Goal: Task Accomplishment & Management: Complete application form

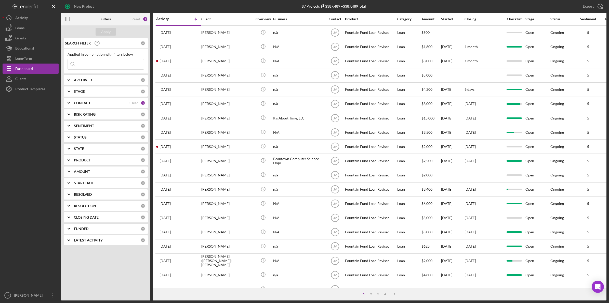
click at [120, 104] on div "CONTACT" at bounding box center [102, 103] width 56 height 4
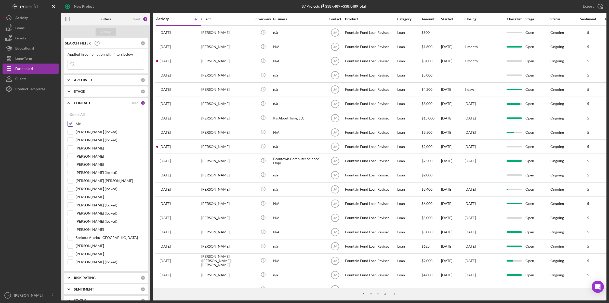
click at [73, 122] on div "Me" at bounding box center [105, 125] width 76 height 8
click at [69, 125] on input "Me" at bounding box center [70, 123] width 5 height 5
checkbox input "false"
click at [71, 183] on input "[PERSON_NAME] [PERSON_NAME]" at bounding box center [70, 180] width 5 height 5
checkbox input "true"
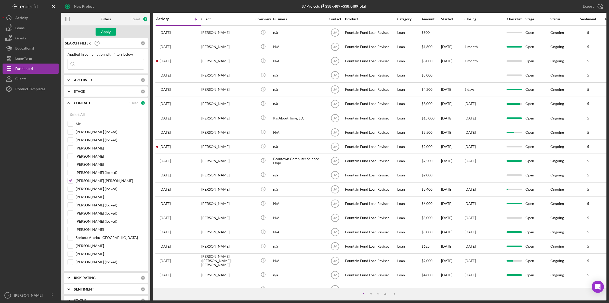
click at [91, 60] on input at bounding box center [106, 64] width 76 height 10
type input "christopher"
click at [108, 31] on div "Apply" at bounding box center [105, 32] width 9 height 8
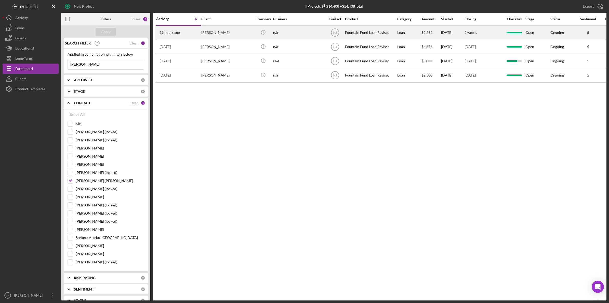
click at [217, 36] on div "[PERSON_NAME]" at bounding box center [226, 32] width 51 height 13
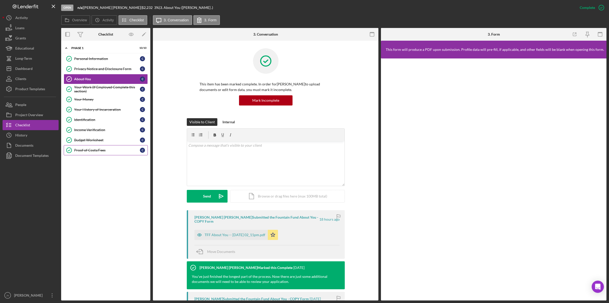
click at [89, 150] on div "Proof of Costs/Fees" at bounding box center [107, 150] width 66 height 4
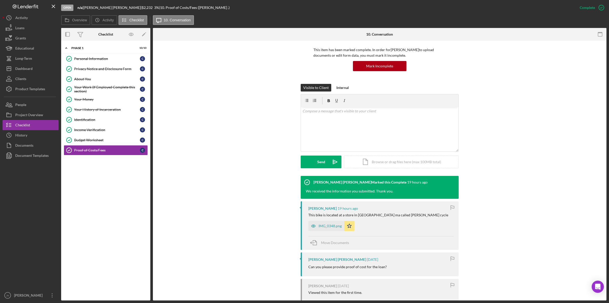
scroll to position [95, 0]
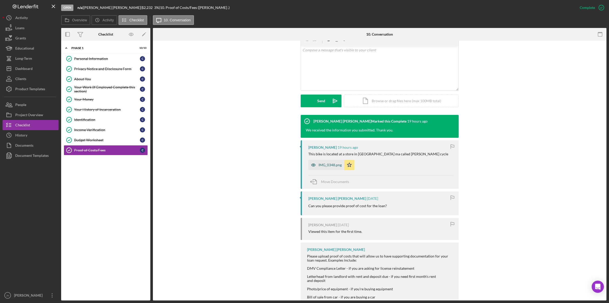
click at [327, 166] on div "IMG_0348.png" at bounding box center [329, 165] width 23 height 4
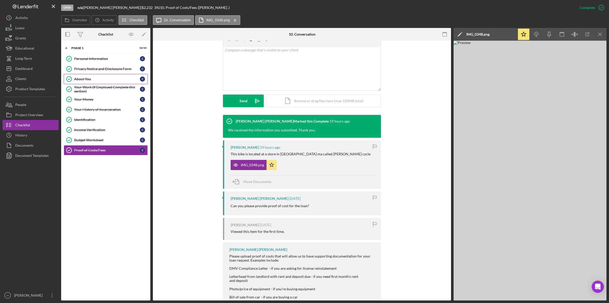
click at [108, 80] on div "About You" at bounding box center [107, 79] width 66 height 4
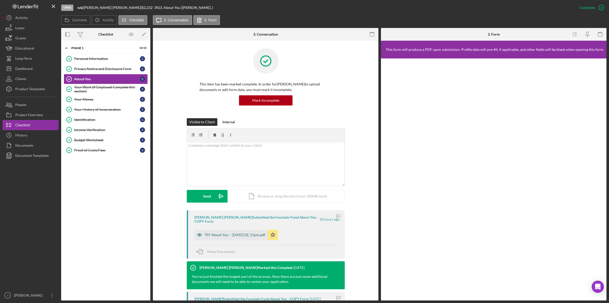
click at [217, 234] on div "TFF About You -- 2025-09-11 02_11pm.pdf" at bounding box center [230, 235] width 73 height 10
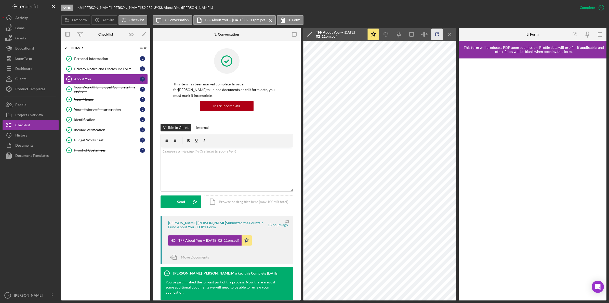
click at [436, 36] on icon "button" at bounding box center [436, 34] width 11 height 11
click at [123, 102] on div "Your Money" at bounding box center [107, 100] width 66 height 4
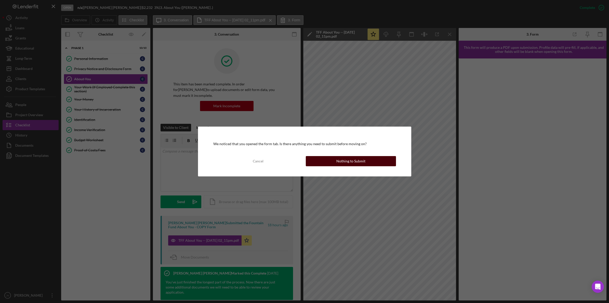
click at [331, 158] on button "Nothing to Submit" at bounding box center [351, 161] width 90 height 10
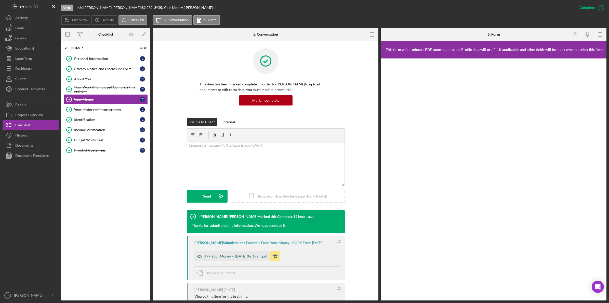
click at [236, 256] on div "TFF Your Money -- [DATE] 06_17am.pdf" at bounding box center [235, 257] width 63 height 4
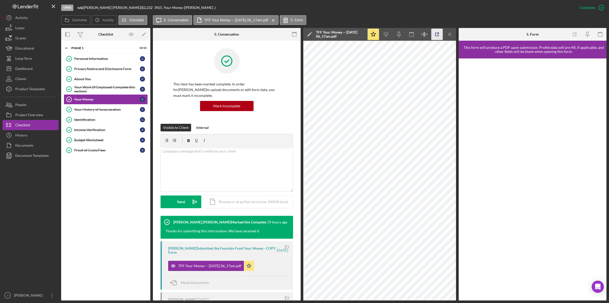
click at [437, 31] on icon "button" at bounding box center [436, 34] width 11 height 11
click at [108, 124] on link "Identification Identification C" at bounding box center [106, 120] width 84 height 10
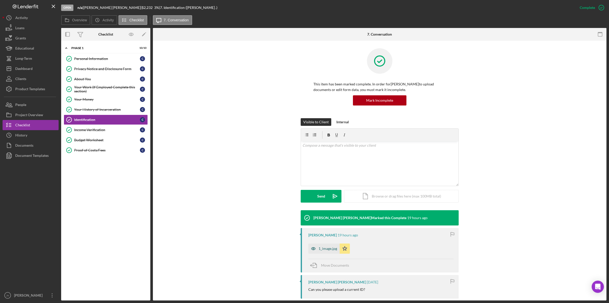
click at [323, 247] on div "1_image.jpg" at bounding box center [327, 249] width 19 height 4
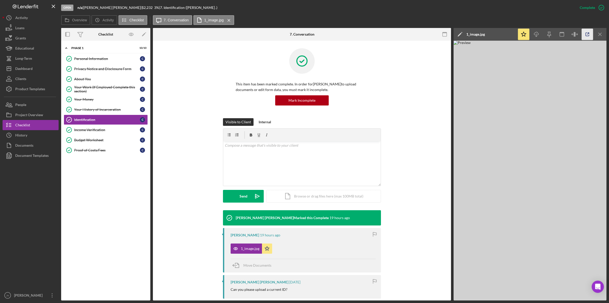
click at [588, 35] on icon "button" at bounding box center [586, 34] width 11 height 11
click at [101, 131] on div "Income Verification" at bounding box center [107, 130] width 66 height 4
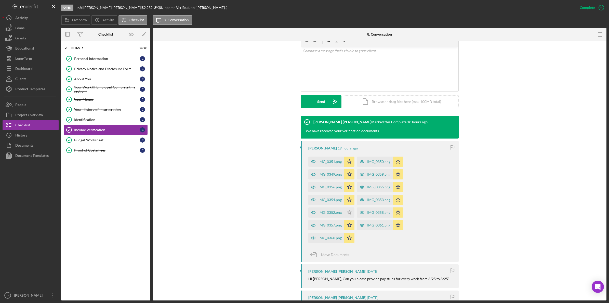
scroll to position [95, 0]
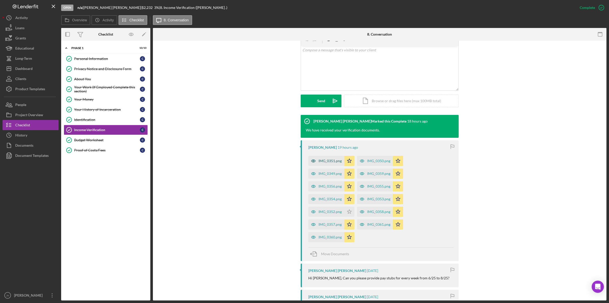
click at [329, 162] on div "IMG_0351.png" at bounding box center [329, 161] width 23 height 4
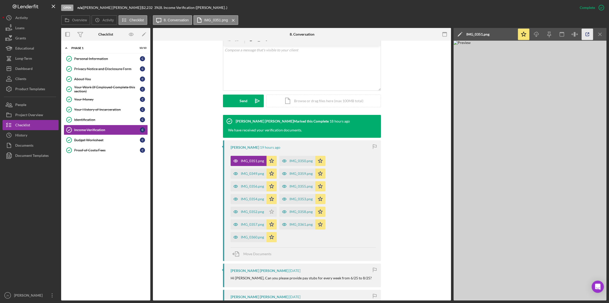
click at [584, 32] on icon "button" at bounding box center [586, 34] width 11 height 11
click at [285, 162] on icon "button" at bounding box center [284, 161] width 10 height 10
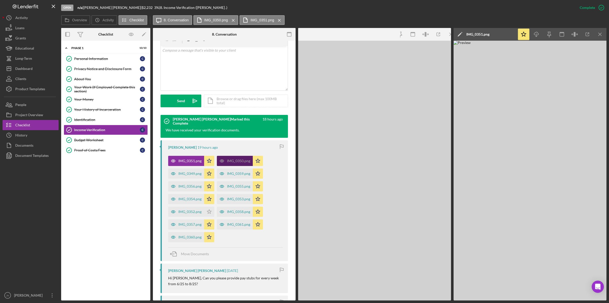
click at [285, 162] on div "Christopher Riley 19 hours ago IMG_0351.png Icon/Star IMG_0350.png Icon/Star IM…" at bounding box center [223, 201] width 127 height 121
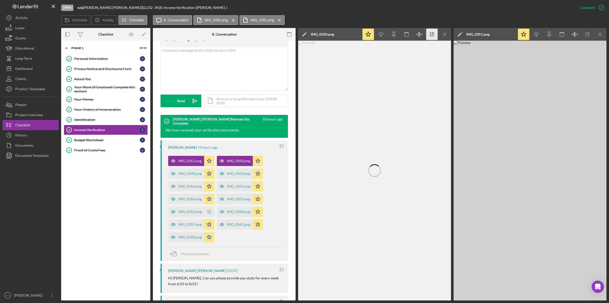
click at [432, 37] on icon "button" at bounding box center [431, 34] width 11 height 11
click at [98, 139] on link "Budget Worksheet Budget Worksheet C" at bounding box center [106, 140] width 84 height 10
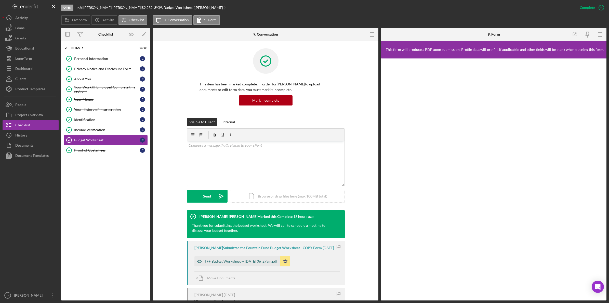
click at [212, 263] on div "TFF Budget Worksheet -- 2025-08-28 06_27am.pdf" at bounding box center [237, 262] width 86 height 10
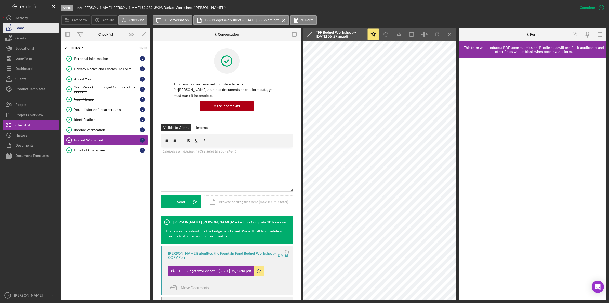
click at [28, 30] on button "Loans" at bounding box center [31, 28] width 56 height 10
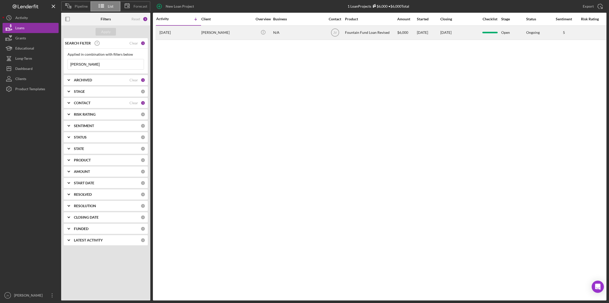
click at [228, 33] on div "Hector Pena" at bounding box center [226, 32] width 51 height 13
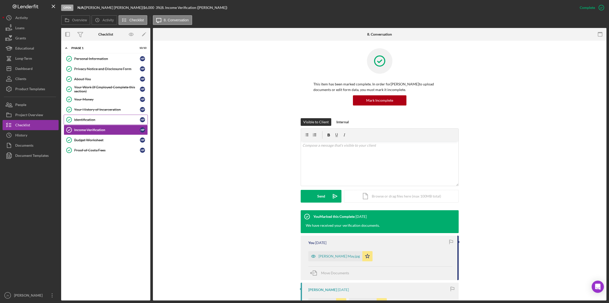
click at [105, 120] on div "Identification" at bounding box center [107, 120] width 66 height 4
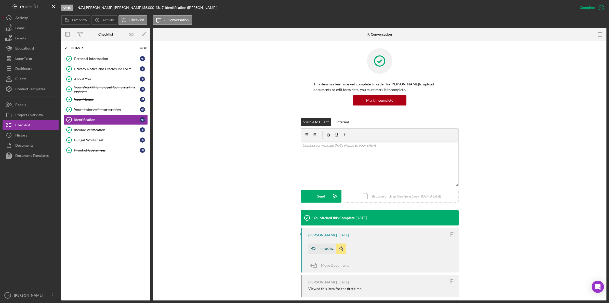
click at [321, 251] on div "image.jpg" at bounding box center [325, 249] width 15 height 4
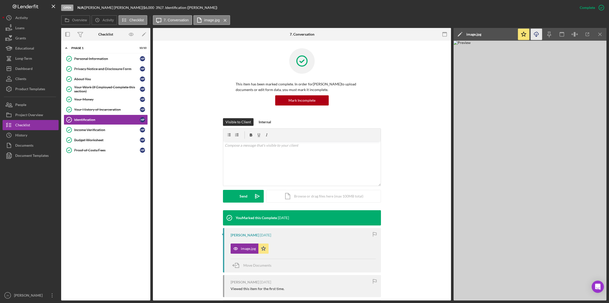
click at [537, 35] on icon "button" at bounding box center [536, 33] width 4 height 3
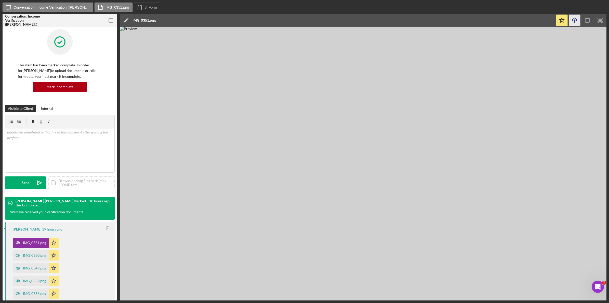
click at [571, 21] on icon "Icon/Download" at bounding box center [574, 20] width 11 height 11
